Goal: Navigation & Orientation: Find specific page/section

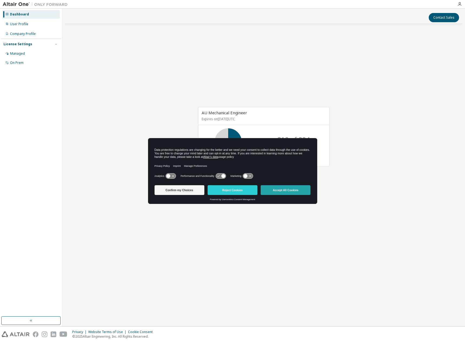
click at [285, 190] on button "Accept All Cookies" at bounding box center [286, 190] width 50 height 10
